Goal: Use online tool/utility: Use online tool/utility

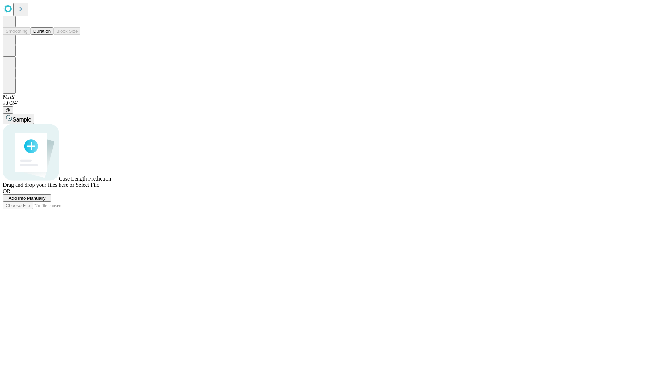
click at [51, 35] on button "Duration" at bounding box center [42, 30] width 23 height 7
click at [99, 188] on span "Select File" at bounding box center [88, 185] width 24 height 6
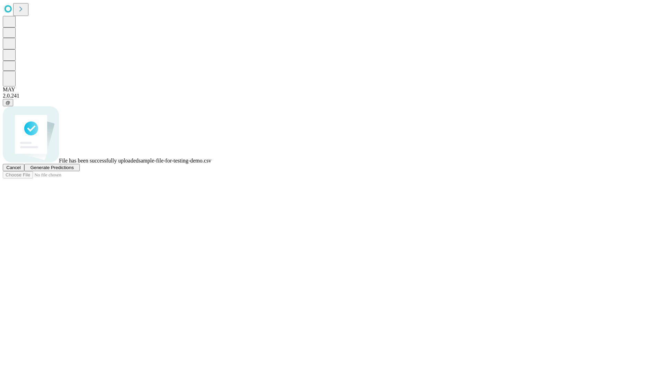
click at [74, 170] on span "Generate Predictions" at bounding box center [51, 167] width 43 height 5
